Goal: Task Accomplishment & Management: Complete application form

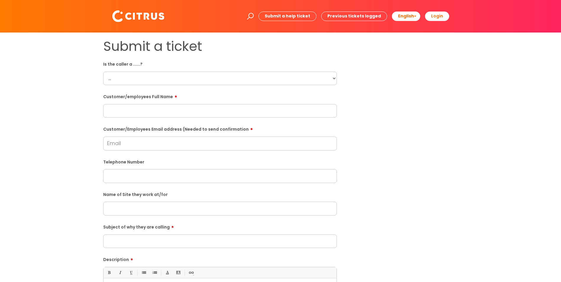
click at [334, 80] on select "... Citrus Customer Citrus Employee Contractor Supplier" at bounding box center [220, 79] width 234 height 14
select select "Citrus Employee"
click at [103, 72] on select "... Citrus Customer Citrus Employee Contractor Supplier" at bounding box center [220, 79] width 234 height 14
drag, startPoint x: 188, startPoint y: 111, endPoint x: 184, endPoint y: 117, distance: 7.3
click at [188, 111] on input "text" at bounding box center [220, 111] width 234 height 14
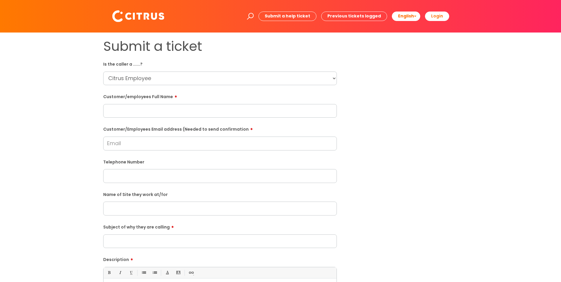
paste input "Sarah Bainbridge"
type input "Sarah Bainbridge"
click at [175, 241] on input "Subject of why they are calling" at bounding box center [220, 242] width 234 height 14
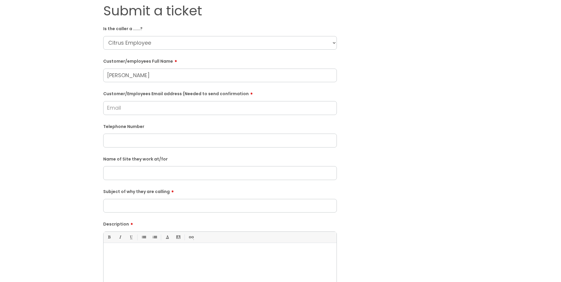
scroll to position [89, 0]
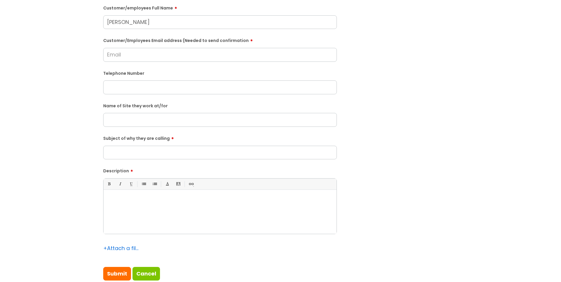
click at [165, 122] on input "text" at bounding box center [220, 120] width 234 height 14
type input "Ottershaw Branch"
click at [143, 154] on input "Subject of why they are calling" at bounding box center [220, 153] width 234 height 14
type input "Tonight's shift"
click at [140, 227] on div at bounding box center [220, 213] width 233 height 41
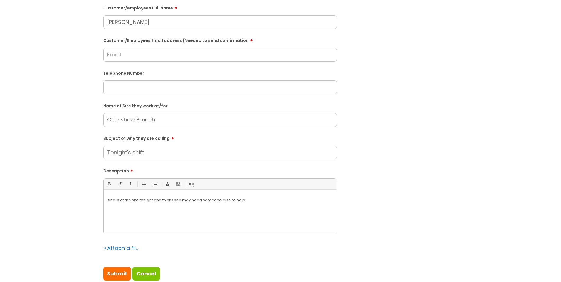
click at [156, 83] on input "text" at bounding box center [220, 87] width 234 height 14
paste input "07977345702"
type input "07977345702"
click at [256, 201] on p "She is at the site tonight and thinks she may need someone else to help" at bounding box center [220, 200] width 224 height 5
click at [297, 201] on p "She is at the site tonight and thinks she may need someone else to help with th…" at bounding box center [220, 203] width 224 height 11
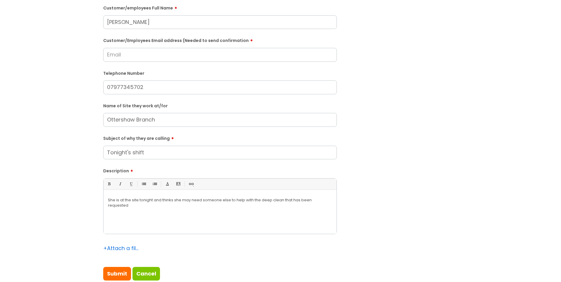
click at [198, 212] on div "She is at the site tonight and thinks she may need someone else to help with th…" at bounding box center [220, 213] width 233 height 41
click at [313, 216] on p "She has started but there is quite a bit of limescale and she doesn't think she…" at bounding box center [220, 219] width 224 height 11
click at [256, 224] on div "She is at the site tonight and thinks she may need someone else to help with th…" at bounding box center [220, 213] width 233 height 41
click at [200, 223] on p "She has started but there is quite a bit of limescale and she doesn't think she…" at bounding box center [220, 219] width 224 height 11
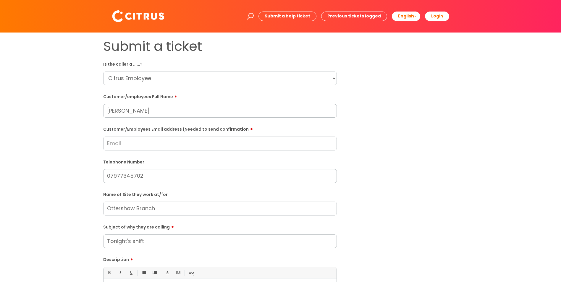
click at [178, 144] on input "Customer/Employees Email address (Needed to send confirmation" at bounding box center [220, 144] width 234 height 14
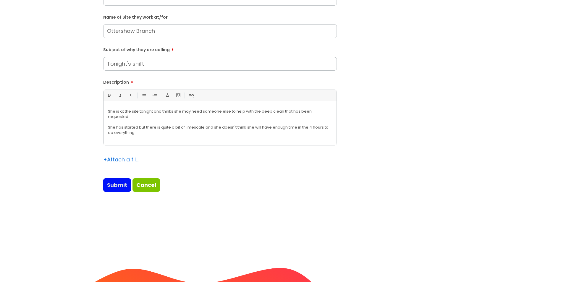
type input "sarahbainbridge1@outlook.com"
click at [113, 183] on input "Submit" at bounding box center [117, 185] width 28 height 14
type input "Please Wait..."
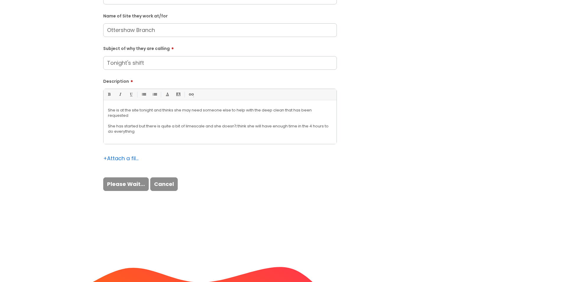
scroll to position [201, 0]
